Goal: Information Seeking & Learning: Learn about a topic

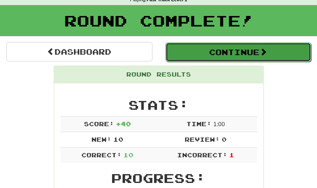
click at [179, 58] on button "Continue" at bounding box center [238, 51] width 146 height 19
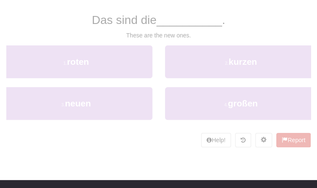
scroll to position [34, 0]
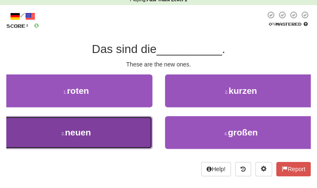
click at [102, 134] on button "3 . neuen" at bounding box center [76, 132] width 152 height 33
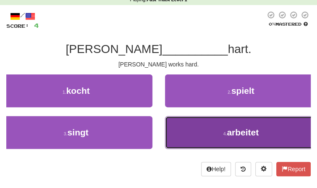
click at [184, 135] on button "4 . arbeitet" at bounding box center [241, 132] width 152 height 33
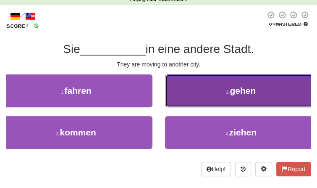
click at [186, 105] on button "2 . gehen" at bounding box center [241, 90] width 152 height 33
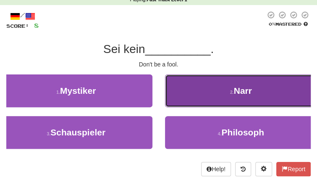
click at [202, 79] on button "2 . Narr" at bounding box center [241, 90] width 152 height 33
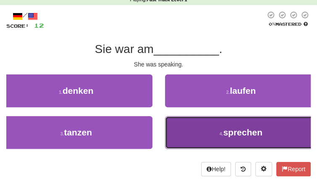
click at [221, 133] on small "4 ." at bounding box center [222, 133] width 4 height 5
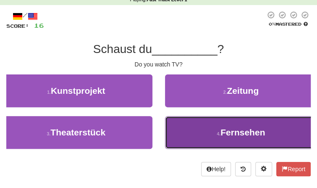
click at [207, 137] on button "4 . Fernsehen" at bounding box center [241, 132] width 152 height 33
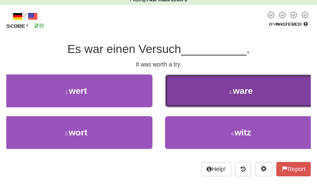
click at [222, 102] on button "2 . ware" at bounding box center [241, 90] width 152 height 33
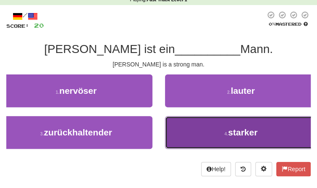
click at [212, 131] on button "4 . starker" at bounding box center [241, 132] width 152 height 33
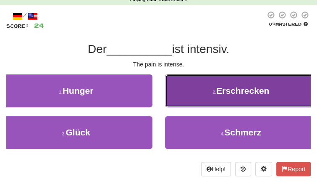
click at [211, 99] on button "2 . Erschrecken" at bounding box center [241, 90] width 152 height 33
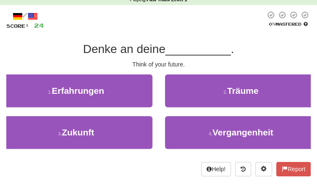
click at [209, 108] on div "2 . Träume" at bounding box center [241, 95] width 165 height 42
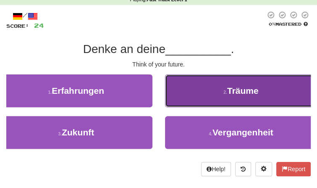
click at [210, 106] on button "2 . Träume" at bounding box center [241, 90] width 152 height 33
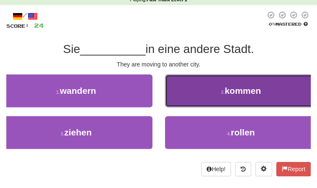
click at [178, 99] on button "2 . kommen" at bounding box center [241, 90] width 152 height 33
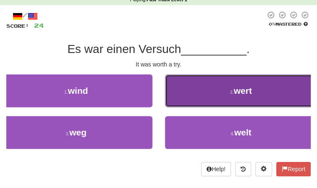
click at [196, 94] on button "2 . wert" at bounding box center [241, 90] width 152 height 33
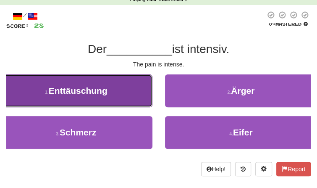
click at [127, 98] on button "1 . Enttäuschung" at bounding box center [76, 90] width 152 height 33
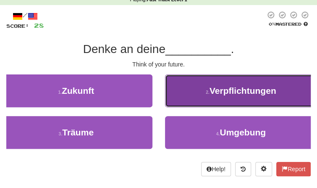
click at [209, 89] on small "2 ." at bounding box center [208, 91] width 4 height 5
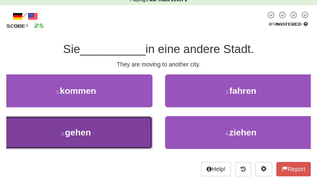
click at [126, 127] on button "3 . gehen" at bounding box center [76, 132] width 152 height 33
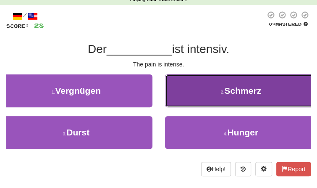
click at [192, 93] on button "2 . Schmerz" at bounding box center [241, 90] width 152 height 33
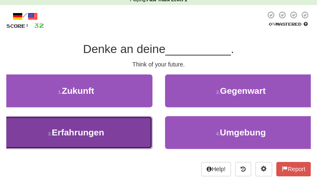
click at [135, 134] on button "3 . Erfahrungen" at bounding box center [76, 132] width 152 height 33
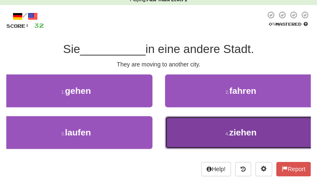
click at [183, 131] on button "4 . ziehen" at bounding box center [241, 132] width 152 height 33
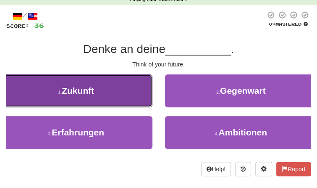
click at [130, 98] on button "1 . Zukunft" at bounding box center [76, 90] width 152 height 33
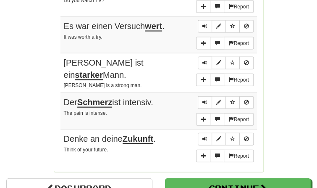
scroll to position [629, 0]
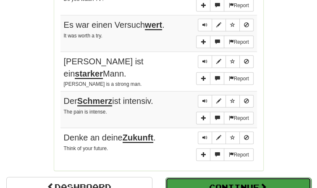
click at [199, 177] on button "Continue" at bounding box center [238, 186] width 146 height 19
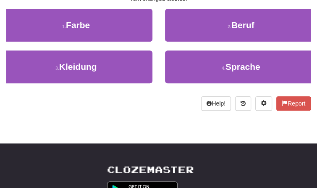
scroll to position [0, 0]
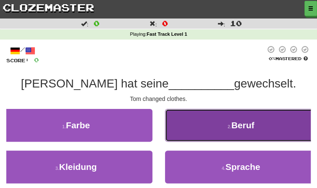
click at [208, 118] on button "2 . Beruf" at bounding box center [241, 125] width 152 height 33
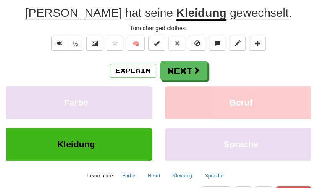
scroll to position [71, 0]
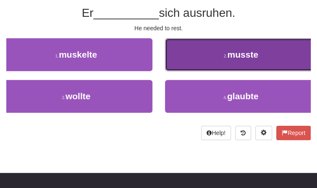
click at [246, 42] on button "2 . musste" at bounding box center [241, 54] width 152 height 33
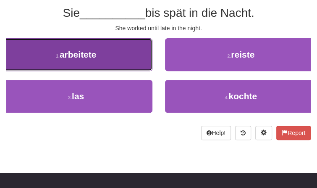
click at [127, 60] on button "1 . arbeitete" at bounding box center [76, 54] width 152 height 33
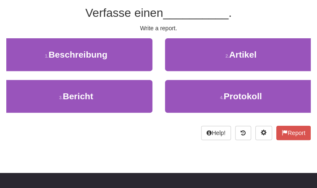
click at [189, 76] on div "2 . Artikel" at bounding box center [241, 59] width 165 height 42
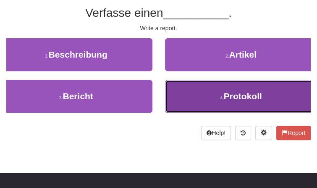
click at [190, 81] on button "4 . Protokoll" at bounding box center [241, 96] width 152 height 33
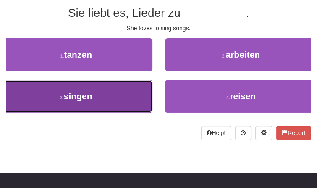
click at [123, 104] on button "3 . singen" at bounding box center [76, 96] width 152 height 33
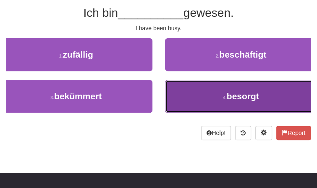
click at [200, 87] on button "4 . besorgt" at bounding box center [241, 96] width 152 height 33
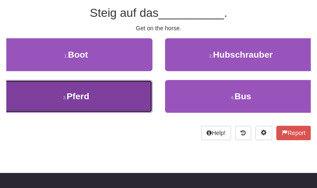
click at [139, 96] on button "3 . Pferd" at bounding box center [76, 96] width 152 height 33
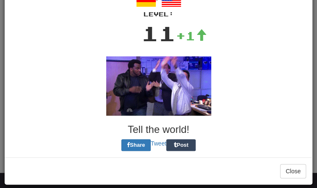
scroll to position [0, 0]
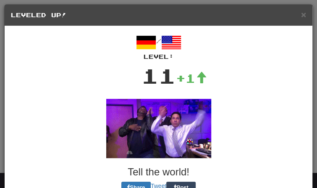
click at [298, 5] on div "× Leveled Up!" at bounding box center [159, 15] width 308 height 21
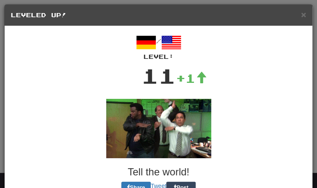
click at [298, 5] on div "× Leveled Up!" at bounding box center [159, 15] width 308 height 21
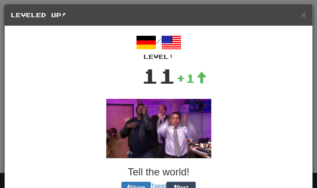
click at [298, 5] on div "× Leveled Up!" at bounding box center [159, 15] width 308 height 21
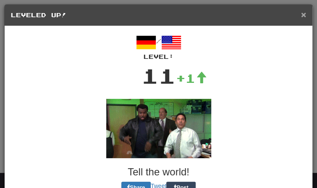
click at [304, 14] on span "×" at bounding box center [303, 15] width 5 height 10
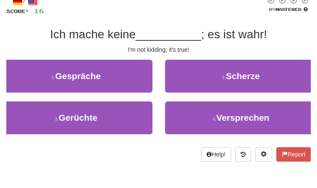
scroll to position [47, 0]
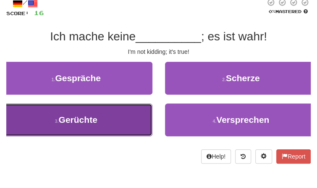
click at [150, 115] on button "3 . Gerüchte" at bounding box center [76, 119] width 152 height 33
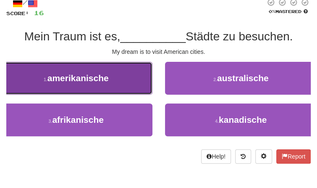
click at [130, 88] on button "1 . [DEMOGRAPHIC_DATA]" at bounding box center [76, 78] width 152 height 33
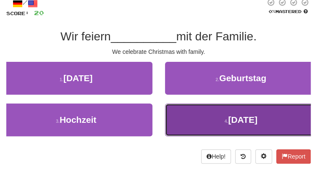
click at [169, 115] on button "4 . [DATE]" at bounding box center [241, 119] width 152 height 33
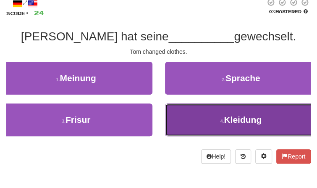
click at [181, 121] on button "4 . Kleidung" at bounding box center [241, 119] width 152 height 33
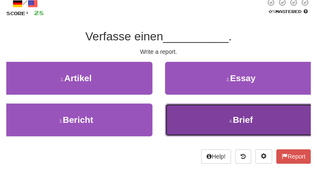
click at [197, 132] on button "4 . Brief" at bounding box center [241, 119] width 152 height 33
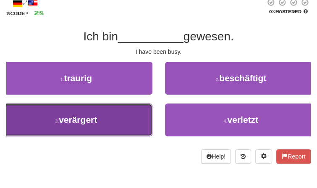
click at [127, 108] on button "3 . verärgert" at bounding box center [76, 119] width 152 height 33
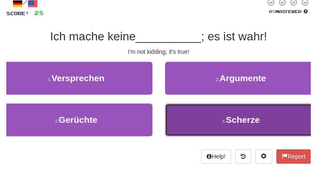
click at [194, 126] on button "4 . Scherze" at bounding box center [241, 119] width 152 height 33
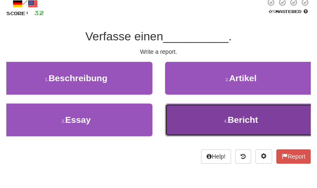
click at [221, 126] on button "4 . Bericht" at bounding box center [241, 119] width 152 height 33
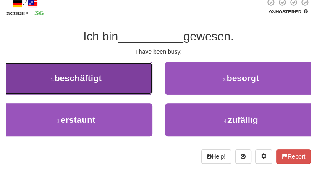
click at [117, 73] on button "1 . beschäftigt" at bounding box center [76, 78] width 152 height 33
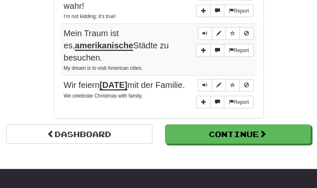
scroll to position [700, 0]
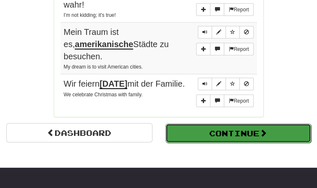
click at [240, 134] on button "Continue" at bounding box center [238, 132] width 146 height 19
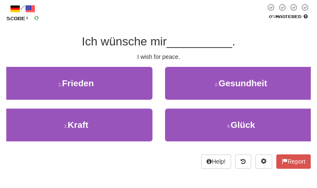
scroll to position [43, 0]
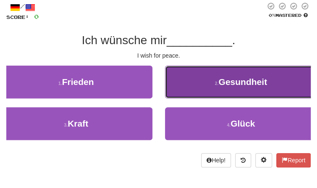
click at [232, 86] on span "Gesundheit" at bounding box center [242, 82] width 49 height 10
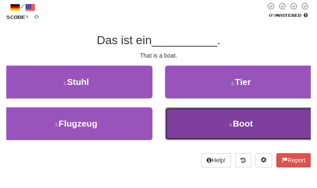
click at [226, 111] on button "4 . Boot" at bounding box center [241, 123] width 152 height 33
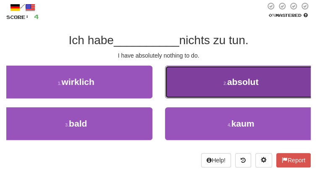
click at [193, 76] on button "2 . absolut" at bounding box center [241, 82] width 152 height 33
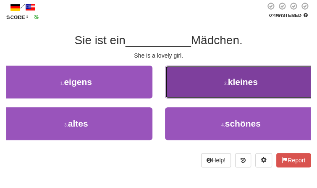
click at [197, 86] on button "2 . kleines" at bounding box center [241, 82] width 152 height 33
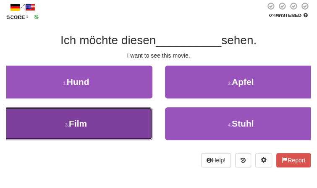
click at [116, 124] on button "3 . Film" at bounding box center [76, 123] width 152 height 33
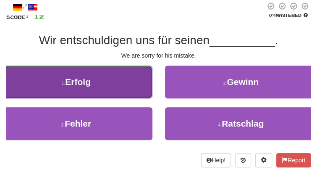
click at [134, 83] on button "1 . Erfolg" at bounding box center [76, 82] width 152 height 33
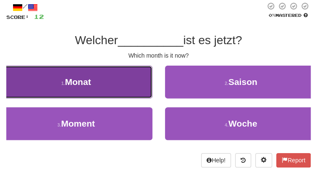
click at [123, 89] on button "1 . Monat" at bounding box center [76, 82] width 152 height 33
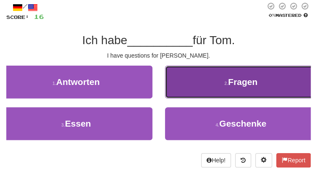
click at [189, 85] on button "2 . Fragen" at bounding box center [241, 82] width 152 height 33
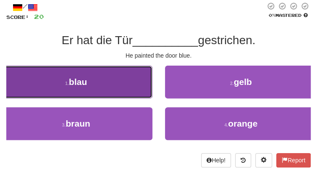
click at [81, 84] on span "blau" at bounding box center [78, 82] width 18 height 10
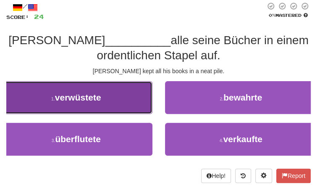
click at [63, 111] on button "1 . verwüstete" at bounding box center [76, 97] width 152 height 33
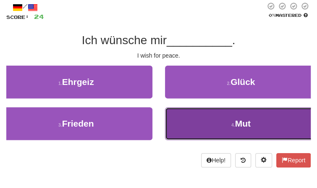
click at [206, 115] on button "4 . Mut" at bounding box center [241, 123] width 152 height 33
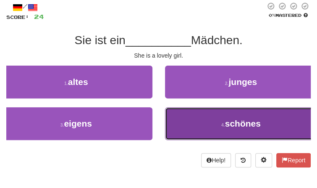
click at [188, 123] on button "4 . schönes" at bounding box center [241, 123] width 152 height 33
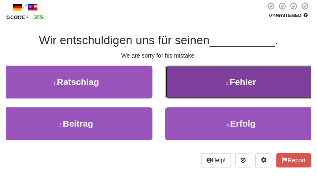
click at [191, 92] on button "2 . Fehler" at bounding box center [241, 82] width 152 height 33
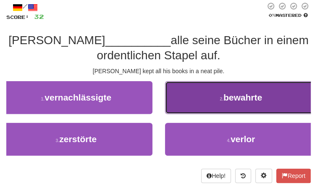
click at [186, 112] on button "2 . bewahrte" at bounding box center [241, 97] width 152 height 33
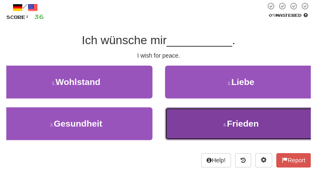
click at [184, 125] on button "4 . Frieden" at bounding box center [241, 123] width 152 height 33
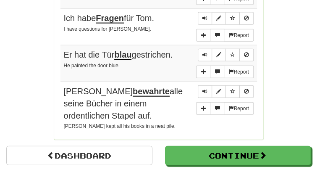
scroll to position [665, 0]
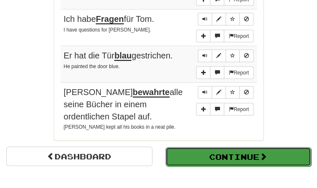
click at [172, 147] on button "Continue" at bounding box center [238, 156] width 146 height 19
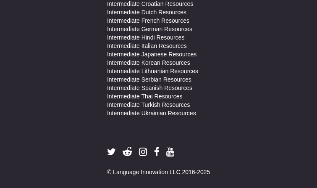
scroll to position [1, 0]
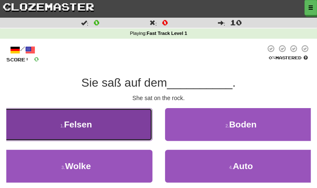
click at [110, 132] on button "1 . Felsen" at bounding box center [76, 124] width 152 height 33
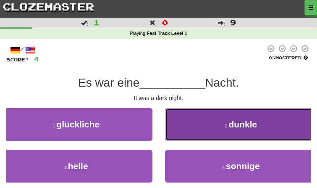
click at [197, 121] on button "2 . dunkle" at bounding box center [241, 124] width 152 height 33
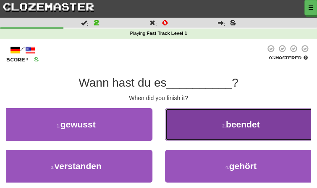
click at [197, 130] on button "2 . beendet" at bounding box center [241, 124] width 152 height 33
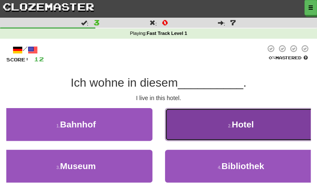
click at [219, 134] on button "2 . Hotel" at bounding box center [241, 124] width 152 height 33
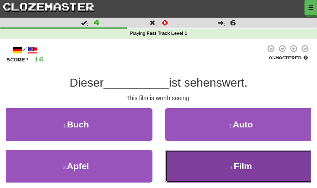
click at [221, 165] on button "4 . Film" at bounding box center [241, 166] width 152 height 33
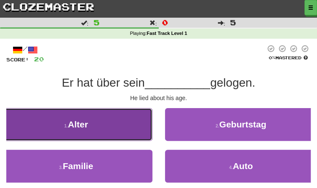
click at [110, 131] on button "1 . Alter" at bounding box center [76, 124] width 152 height 33
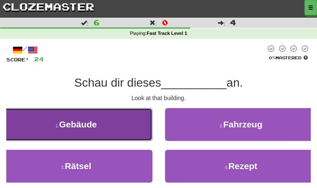
click at [107, 129] on button "1 . Gebäude" at bounding box center [76, 124] width 152 height 33
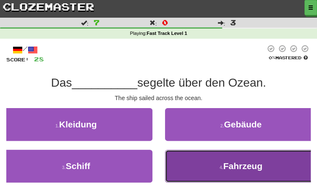
click at [227, 170] on button "4 . Fahrzeug" at bounding box center [241, 166] width 152 height 33
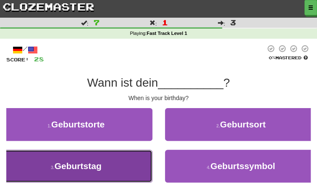
click at [84, 181] on button "3 . Geburtstag" at bounding box center [76, 166] width 152 height 33
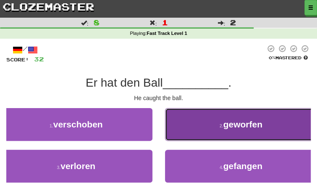
click at [211, 130] on button "2 . geworfen" at bounding box center [241, 124] width 152 height 33
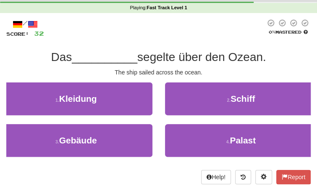
scroll to position [26, 0]
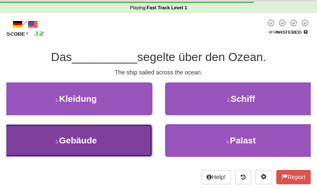
click at [147, 134] on button "3 . Gebäude" at bounding box center [76, 140] width 152 height 33
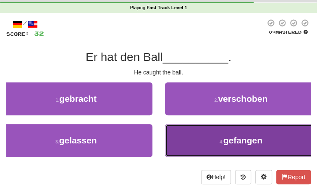
click at [244, 131] on button "4 . gefangen" at bounding box center [241, 140] width 152 height 33
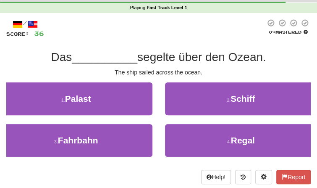
click at [218, 117] on div "2 . Schiff" at bounding box center [241, 103] width 165 height 42
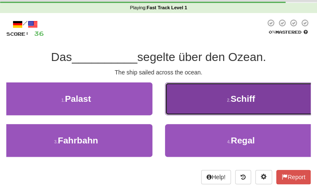
click at [219, 113] on button "2 . Schiff" at bounding box center [241, 98] width 152 height 33
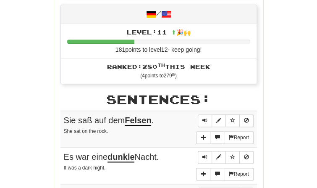
scroll to position [328, 0]
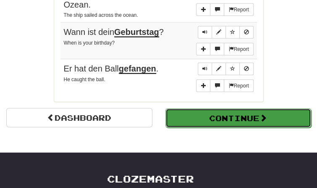
click at [259, 108] on button "Continue" at bounding box center [238, 117] width 146 height 19
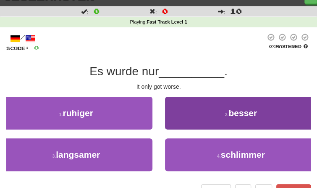
scroll to position [13, 0]
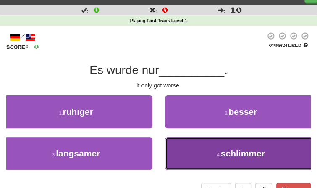
click at [245, 165] on button "4 . schlimmer" at bounding box center [241, 153] width 152 height 33
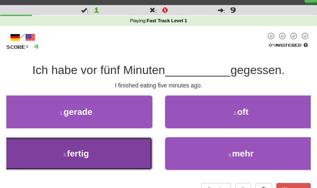
click at [142, 144] on button "3 . fertig" at bounding box center [76, 153] width 152 height 33
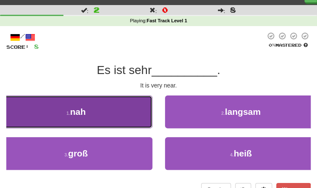
click at [113, 121] on button "1 . nah" at bounding box center [76, 111] width 152 height 33
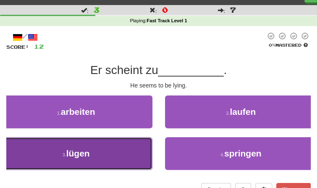
click at [104, 146] on button "3 . lügen" at bounding box center [76, 153] width 152 height 33
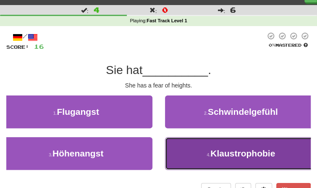
click at [168, 157] on button "4 . Klaustrophobie" at bounding box center [241, 153] width 152 height 33
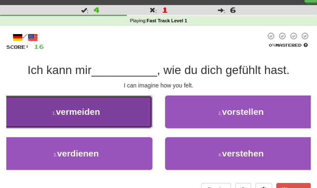
click at [121, 126] on button "1 . vermeiden" at bounding box center [76, 111] width 152 height 33
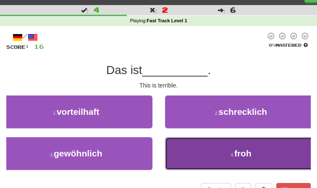
click at [165, 155] on button "4 . froh" at bounding box center [241, 153] width 152 height 33
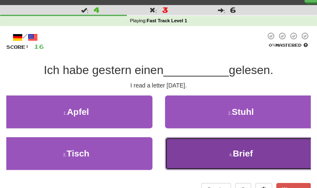
click at [195, 163] on button "4 . Brief" at bounding box center [241, 153] width 152 height 33
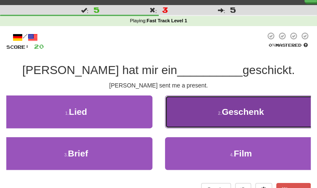
click at [224, 105] on button "2 . Geschenk" at bounding box center [241, 111] width 152 height 33
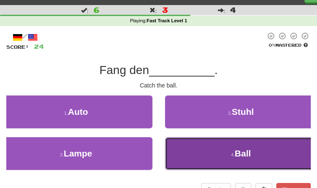
click at [226, 156] on button "4 . Ball" at bounding box center [241, 153] width 152 height 33
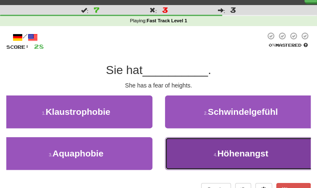
click at [180, 148] on button "4 . Höhenangst" at bounding box center [241, 153] width 152 height 33
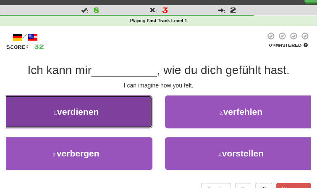
click at [108, 126] on button "1 . verdienen" at bounding box center [76, 111] width 152 height 33
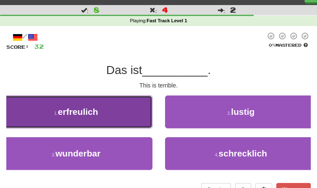
click at [115, 126] on button "1 . erfreulich" at bounding box center [76, 111] width 152 height 33
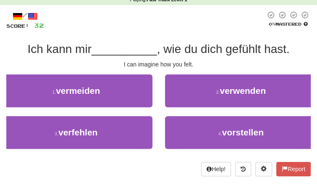
scroll to position [34, 0]
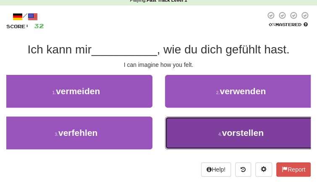
click at [197, 123] on button "4 . vorstellen" at bounding box center [241, 132] width 152 height 33
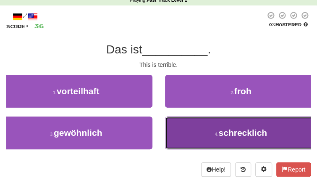
click at [199, 136] on button "4 . schrecklich" at bounding box center [241, 132] width 152 height 33
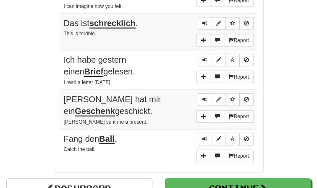
scroll to position [636, 0]
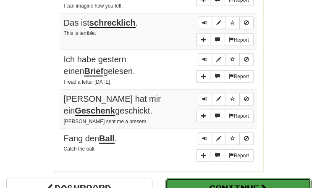
click at [175, 178] on button "Continue" at bounding box center [238, 187] width 146 height 19
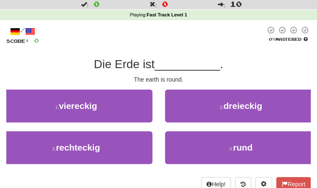
scroll to position [21, 0]
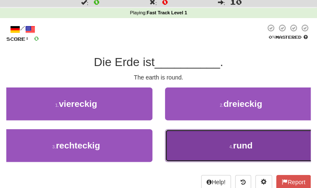
click at [185, 129] on button "4 . rund" at bounding box center [241, 145] width 152 height 33
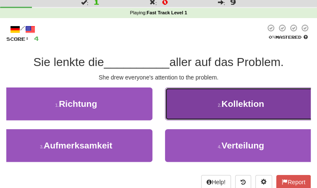
click at [186, 113] on button "2 . Kollektion" at bounding box center [241, 103] width 152 height 33
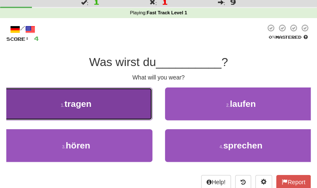
click at [119, 113] on button "1 . tragen" at bounding box center [76, 103] width 152 height 33
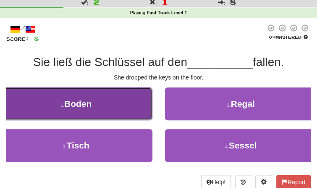
click at [89, 92] on button "1 . Boden" at bounding box center [76, 103] width 152 height 33
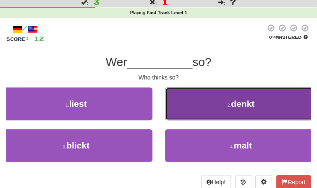
click at [233, 101] on span "denkt" at bounding box center [243, 104] width 24 height 10
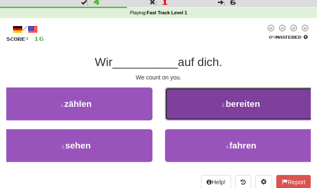
click at [226, 115] on button "2 . bereiten" at bounding box center [241, 103] width 152 height 33
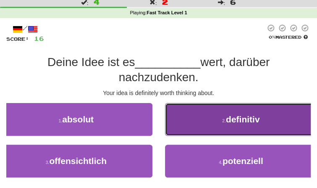
click at [222, 122] on small "2 ." at bounding box center [224, 120] width 4 height 5
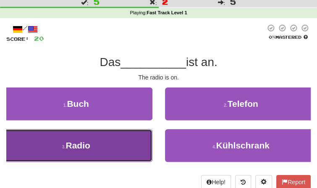
click at [141, 142] on button "3 . Radio" at bounding box center [76, 145] width 152 height 33
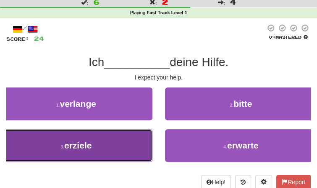
click at [112, 154] on button "3 . erziele" at bounding box center [76, 145] width 152 height 33
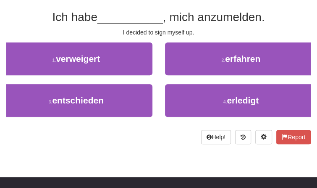
scroll to position [65, 0]
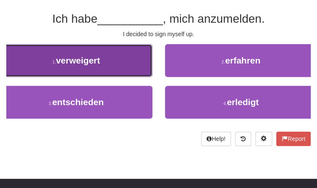
click at [126, 74] on button "1 . verweigert" at bounding box center [76, 60] width 152 height 33
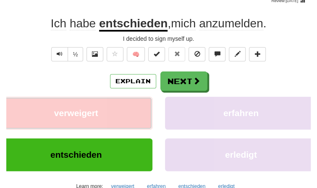
scroll to position [69, 0]
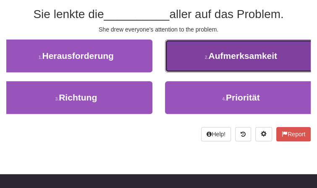
click at [203, 67] on button "2 . Aufmerksamkeit" at bounding box center [241, 55] width 152 height 33
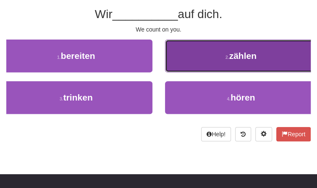
click at [221, 62] on button "2 . zählen" at bounding box center [241, 55] width 152 height 33
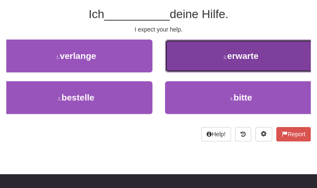
click at [201, 55] on button "2 . erwarte" at bounding box center [241, 55] width 152 height 33
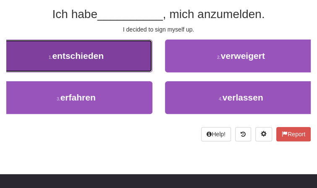
click at [123, 65] on button "1 . entschieden" at bounding box center [76, 55] width 152 height 33
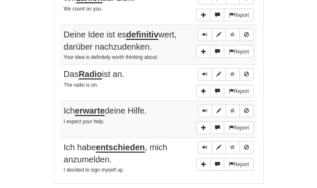
scroll to position [642, 0]
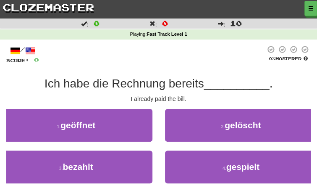
scroll to position [0, 0]
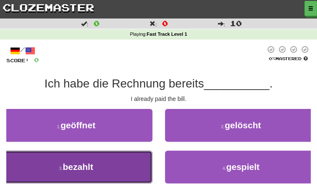
click at [109, 170] on button "3 . bezahlt" at bounding box center [76, 166] width 152 height 33
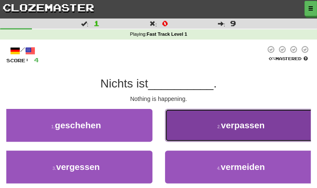
click at [209, 119] on button "2 . verpassen" at bounding box center [241, 125] width 152 height 33
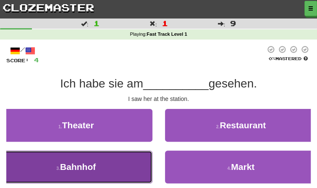
click at [89, 179] on button "3 . Bahnhof" at bounding box center [76, 166] width 152 height 33
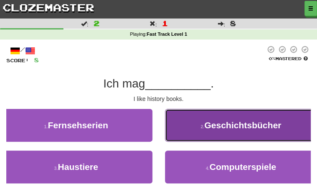
click at [220, 136] on button "2 . Geschichtsbücher" at bounding box center [241, 125] width 152 height 33
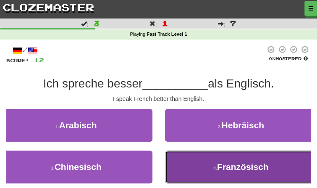
click at [220, 165] on span "Französisch" at bounding box center [243, 167] width 52 height 10
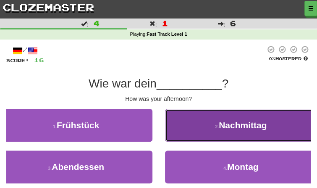
click at [204, 135] on button "2 . Nachmittag" at bounding box center [241, 125] width 152 height 33
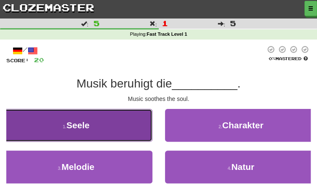
click at [98, 129] on button "1 . Seele" at bounding box center [76, 125] width 152 height 33
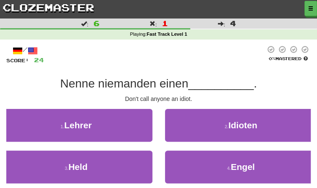
click at [185, 141] on div "2 . Idioten" at bounding box center [241, 130] width 165 height 42
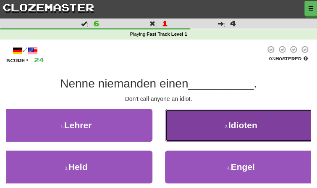
click at [187, 139] on button "2 . Idioten" at bounding box center [241, 125] width 152 height 33
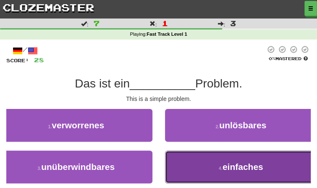
click at [198, 162] on button "4 . einfaches" at bounding box center [241, 166] width 152 height 33
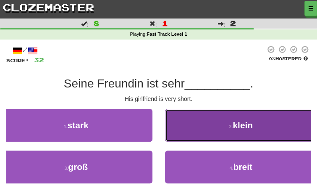
click at [190, 138] on button "2 . klein" at bounding box center [241, 125] width 152 height 33
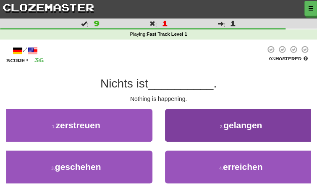
scroll to position [8, 0]
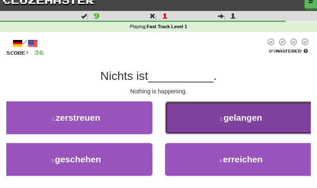
click at [198, 131] on button "2 . gelangen" at bounding box center [241, 117] width 152 height 33
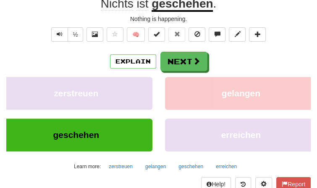
scroll to position [80, 0]
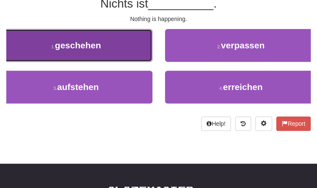
click at [100, 36] on button "1 . geschehen" at bounding box center [76, 45] width 152 height 33
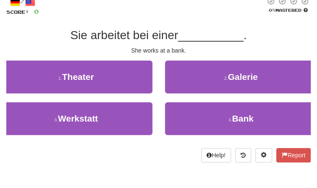
scroll to position [0, 0]
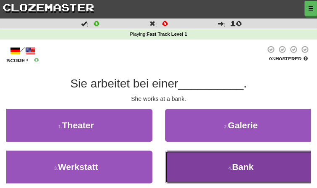
click at [236, 166] on span "Bank" at bounding box center [242, 167] width 21 height 10
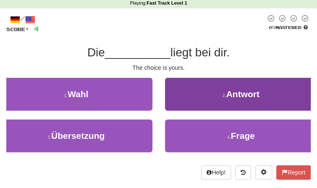
scroll to position [31, 0]
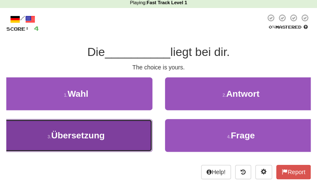
click at [150, 131] on button "3 . Übersetzung" at bounding box center [76, 135] width 152 height 33
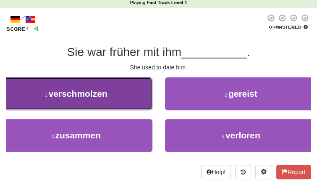
click at [100, 105] on button "1 . verschmolzen" at bounding box center [76, 93] width 152 height 33
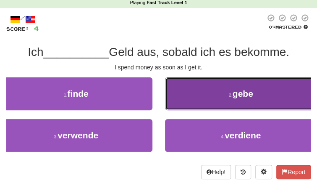
click at [200, 97] on button "2 . gebe" at bounding box center [241, 93] width 152 height 33
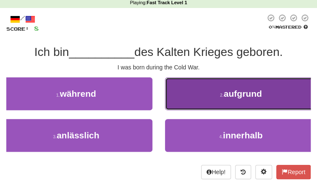
click at [195, 104] on button "2 . aufgrund" at bounding box center [241, 93] width 152 height 33
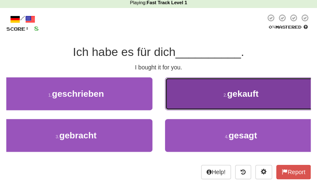
click at [204, 104] on button "2 . gekauft" at bounding box center [241, 93] width 152 height 33
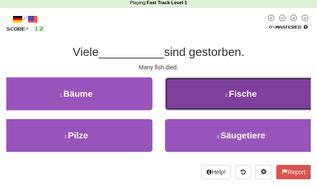
click at [202, 102] on button "2 . Fische" at bounding box center [241, 93] width 152 height 33
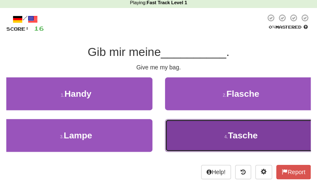
click at [212, 138] on button "4 . Tasche" at bounding box center [241, 135] width 152 height 33
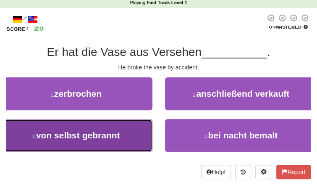
click at [112, 127] on button "3 . von selbst gebrannt" at bounding box center [76, 135] width 152 height 33
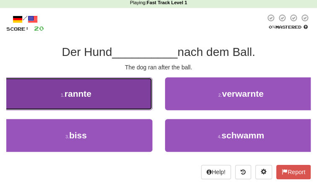
click at [130, 96] on button "1 . rannte" at bounding box center [76, 93] width 152 height 33
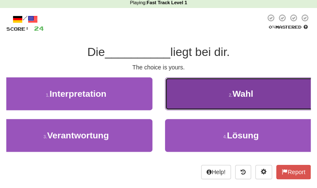
click at [191, 96] on button "2 . [PERSON_NAME]" at bounding box center [241, 93] width 152 height 33
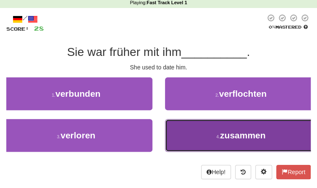
click at [186, 133] on button "4 . zusammen" at bounding box center [241, 135] width 152 height 33
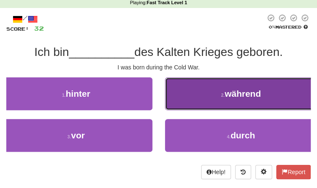
click at [196, 90] on button "2 . während" at bounding box center [241, 93] width 152 height 33
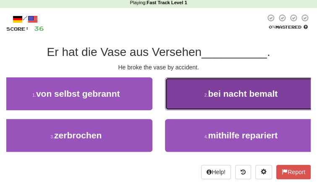
click at [193, 99] on button "2 . bei nacht bemalt" at bounding box center [241, 93] width 152 height 33
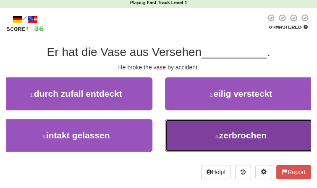
click at [194, 126] on button "4 . zerbrochen" at bounding box center [241, 135] width 152 height 33
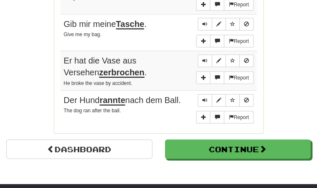
scroll to position [665, 0]
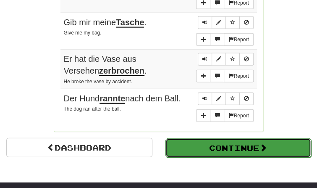
click at [233, 152] on button "Continue" at bounding box center [238, 147] width 146 height 19
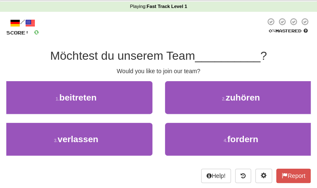
scroll to position [31, 0]
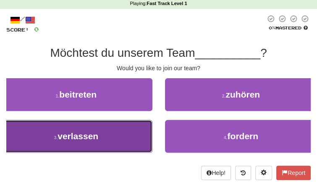
click at [102, 132] on button "3 . verlassen" at bounding box center [76, 136] width 152 height 33
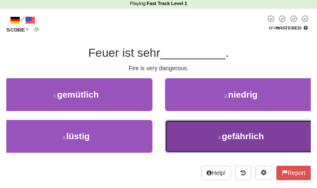
click at [183, 151] on button "4 . gefährlich" at bounding box center [241, 136] width 152 height 33
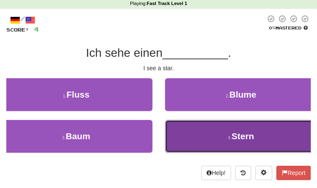
click at [202, 140] on button "4 . Stern" at bounding box center [241, 136] width 152 height 33
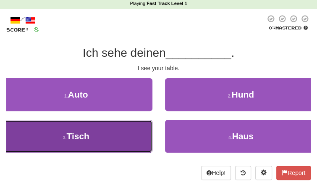
click at [123, 144] on button "3 . Tisch" at bounding box center [76, 136] width 152 height 33
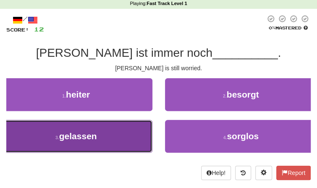
click at [92, 152] on button "3 . gelassen" at bounding box center [76, 136] width 152 height 33
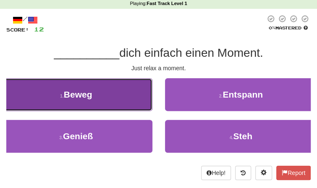
click at [88, 105] on button "1 . Beweg" at bounding box center [76, 94] width 152 height 33
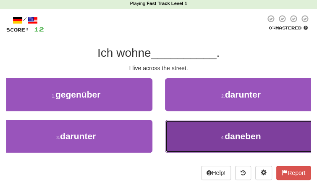
click at [186, 134] on button "4 . daneben" at bounding box center [241, 136] width 152 height 33
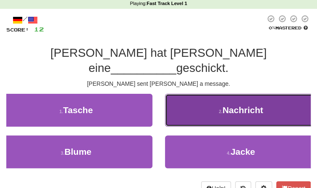
click at [211, 110] on button "2 . Nachricht" at bounding box center [241, 110] width 152 height 33
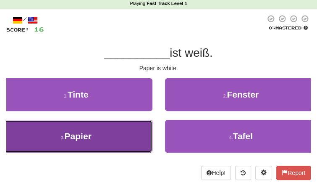
click at [106, 134] on button "3 . Papier" at bounding box center [76, 136] width 152 height 33
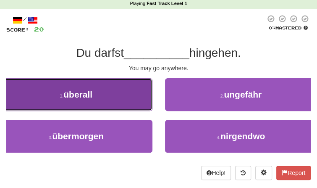
click at [134, 94] on button "1 . überall" at bounding box center [76, 94] width 152 height 33
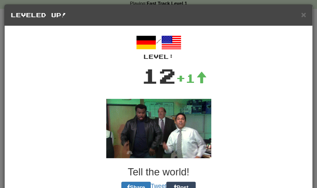
scroll to position [42, 0]
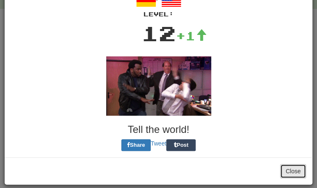
click at [304, 176] on button "Close" at bounding box center [293, 171] width 26 height 14
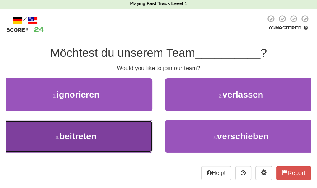
click at [150, 121] on button "3 . beitreten" at bounding box center [76, 136] width 152 height 33
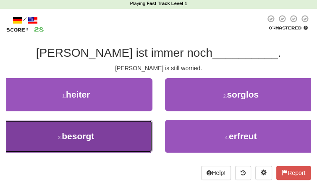
click at [140, 133] on button "3 . besorgt" at bounding box center [76, 136] width 152 height 33
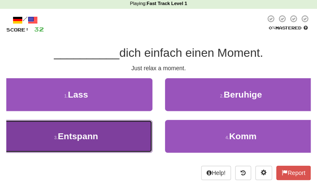
click at [141, 133] on button "3 . Entspann" at bounding box center [76, 136] width 152 height 33
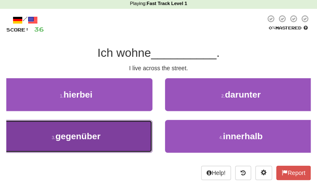
click at [117, 130] on button "3 . gegenüber" at bounding box center [76, 136] width 152 height 33
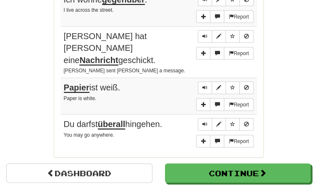
scroll to position [663, 0]
